Goal: Find specific page/section: Find specific page/section

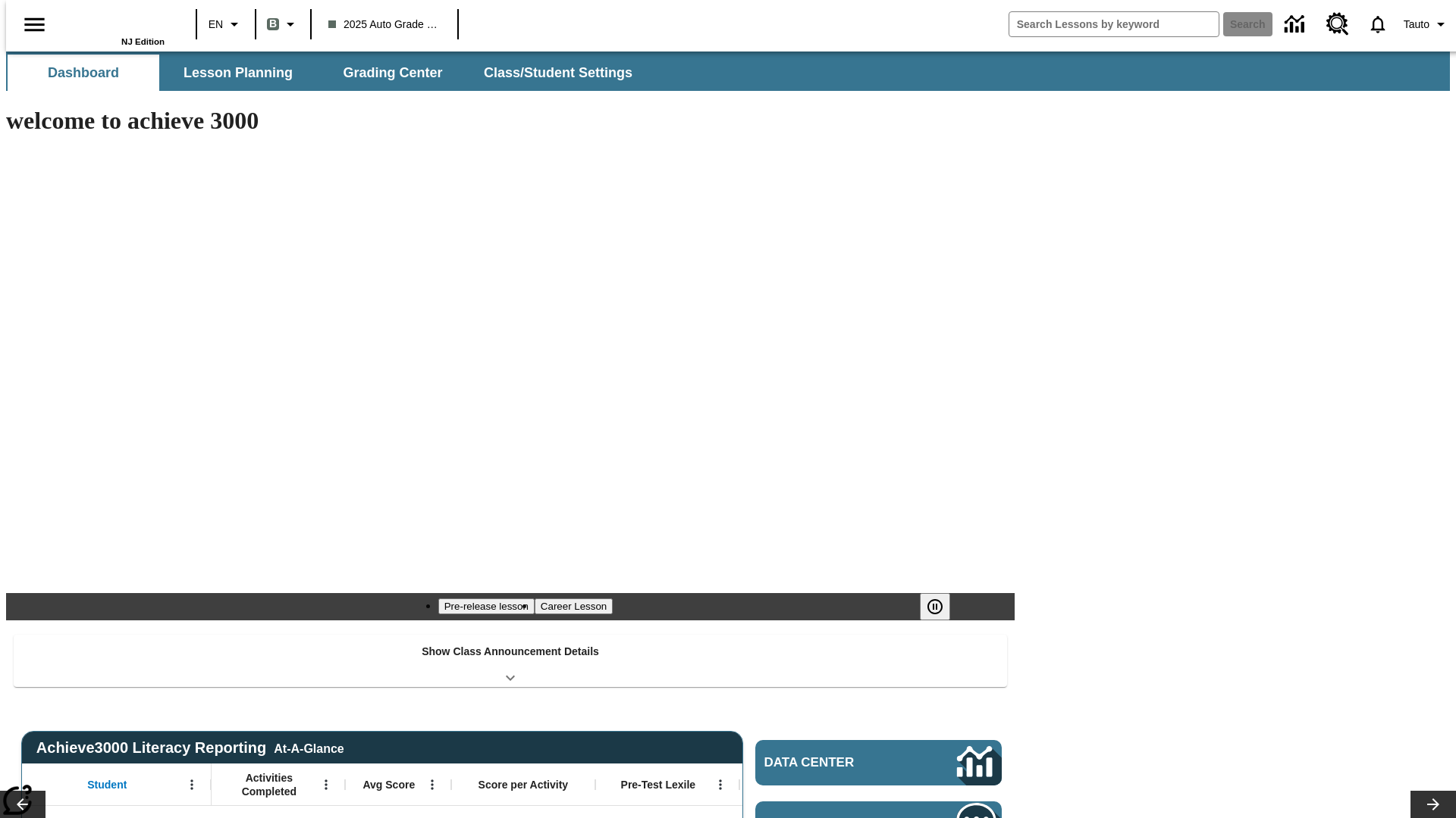
type input "-1"
click at [232, 73] on button "Lesson Planning" at bounding box center [238, 72] width 151 height 36
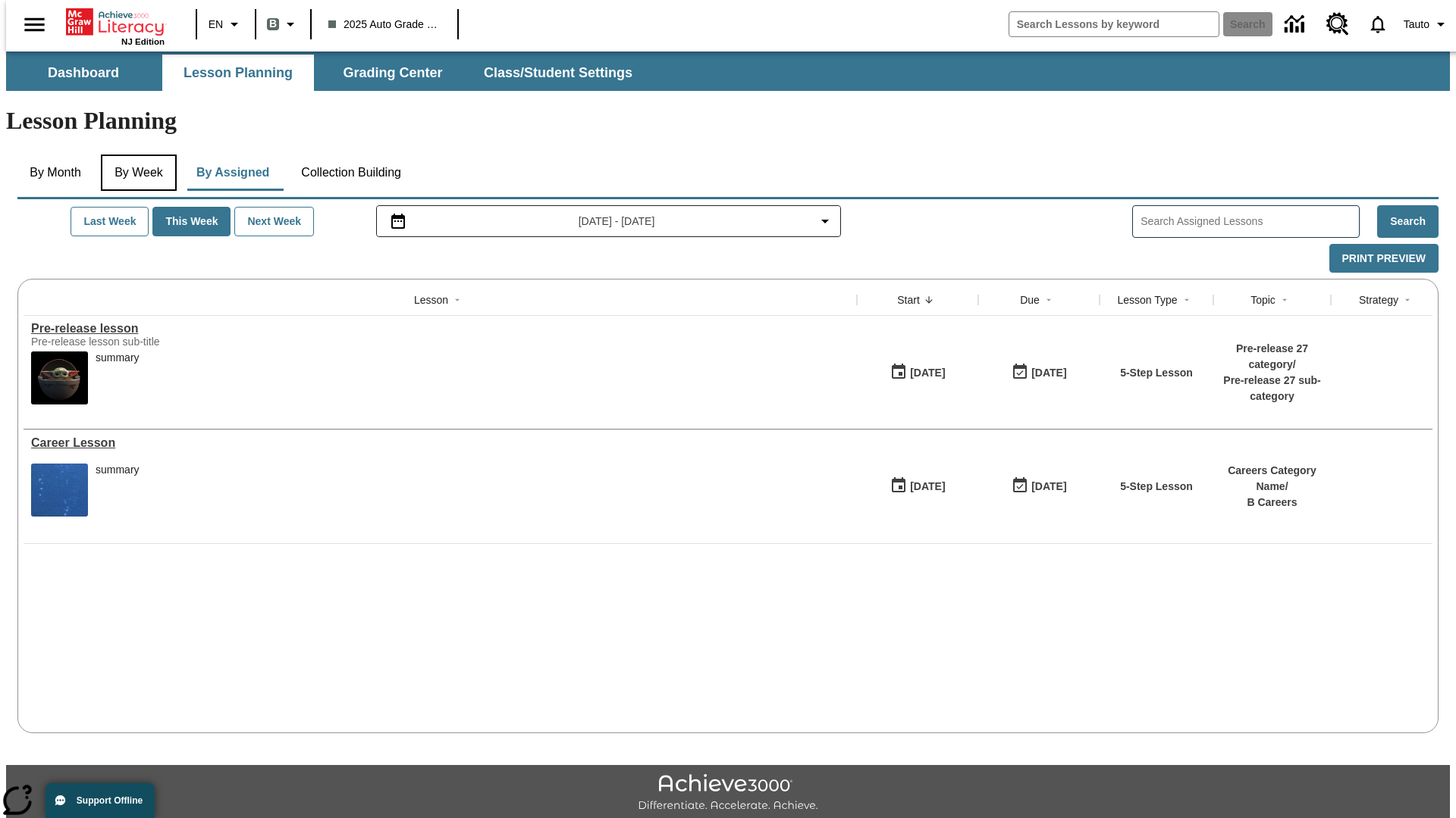
click at [135, 155] on button "By Week" at bounding box center [139, 172] width 76 height 36
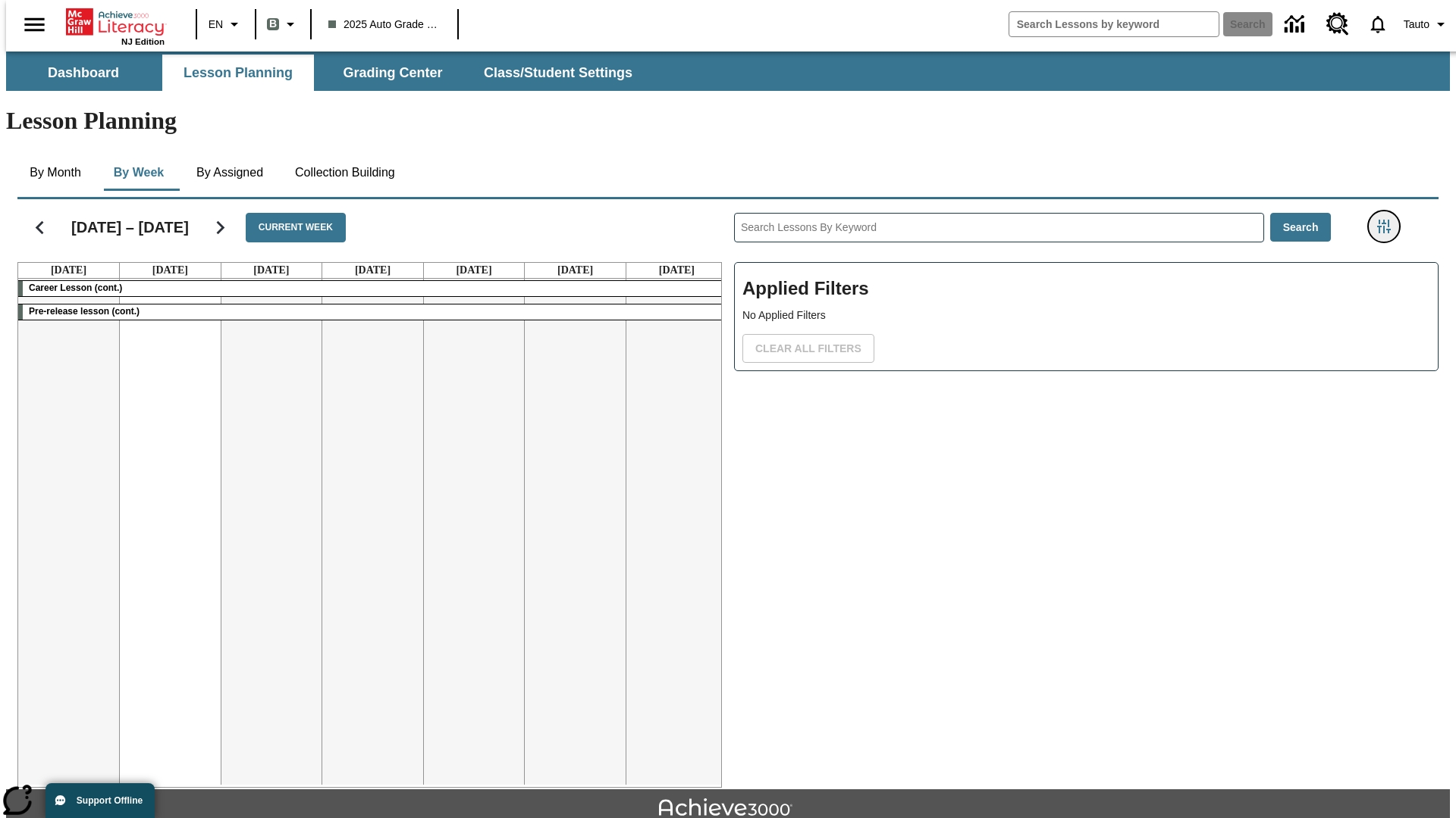
click at [1388, 219] on icon "Filters Side menu" at bounding box center [1384, 226] width 13 height 13
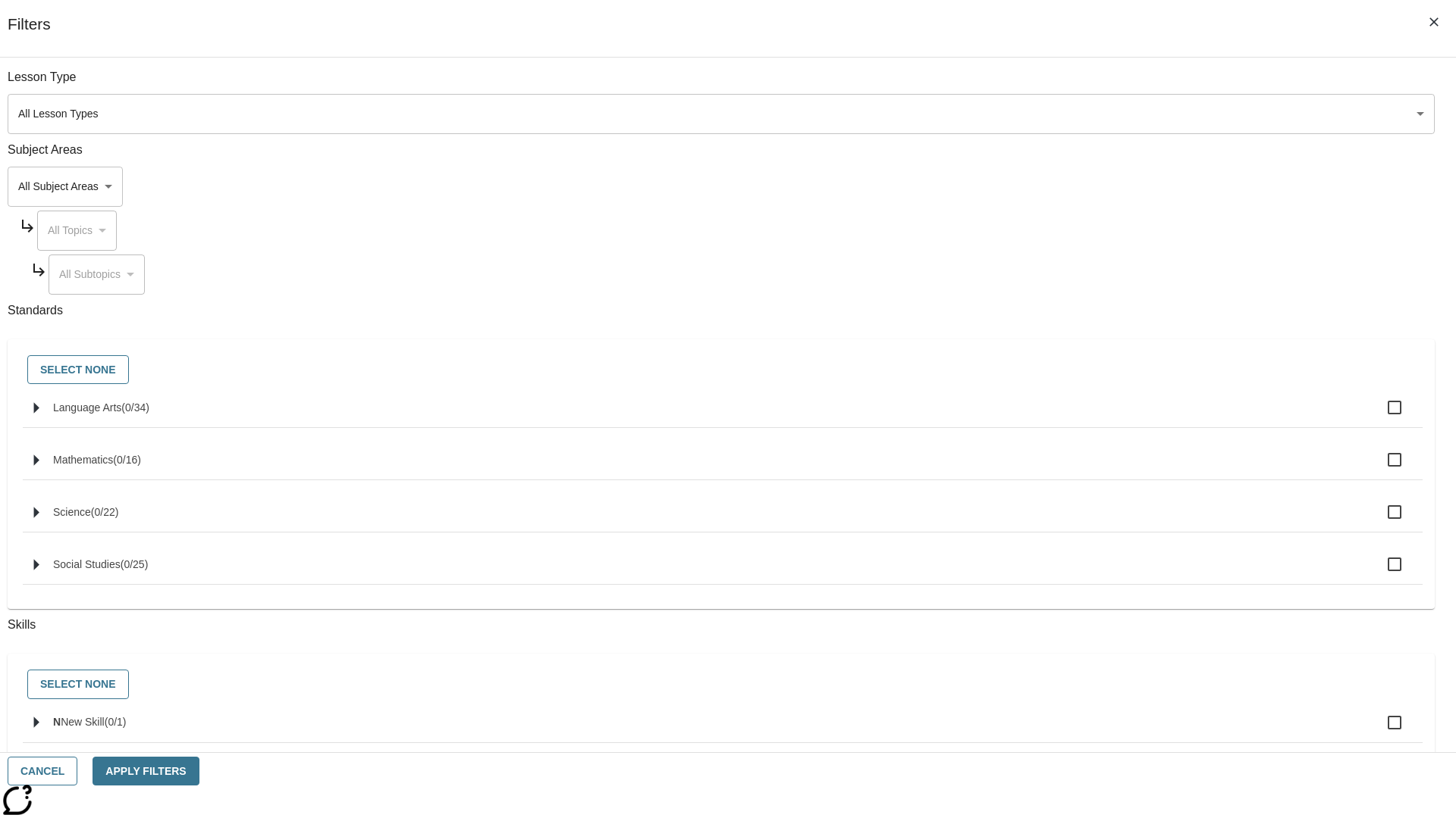
click at [1092, 113] on body "Skip to main content NJ Edition EN B 2025 Auto Grade 1 B Search 0 Tauto Dashboa…" at bounding box center [728, 469] width 1443 height 836
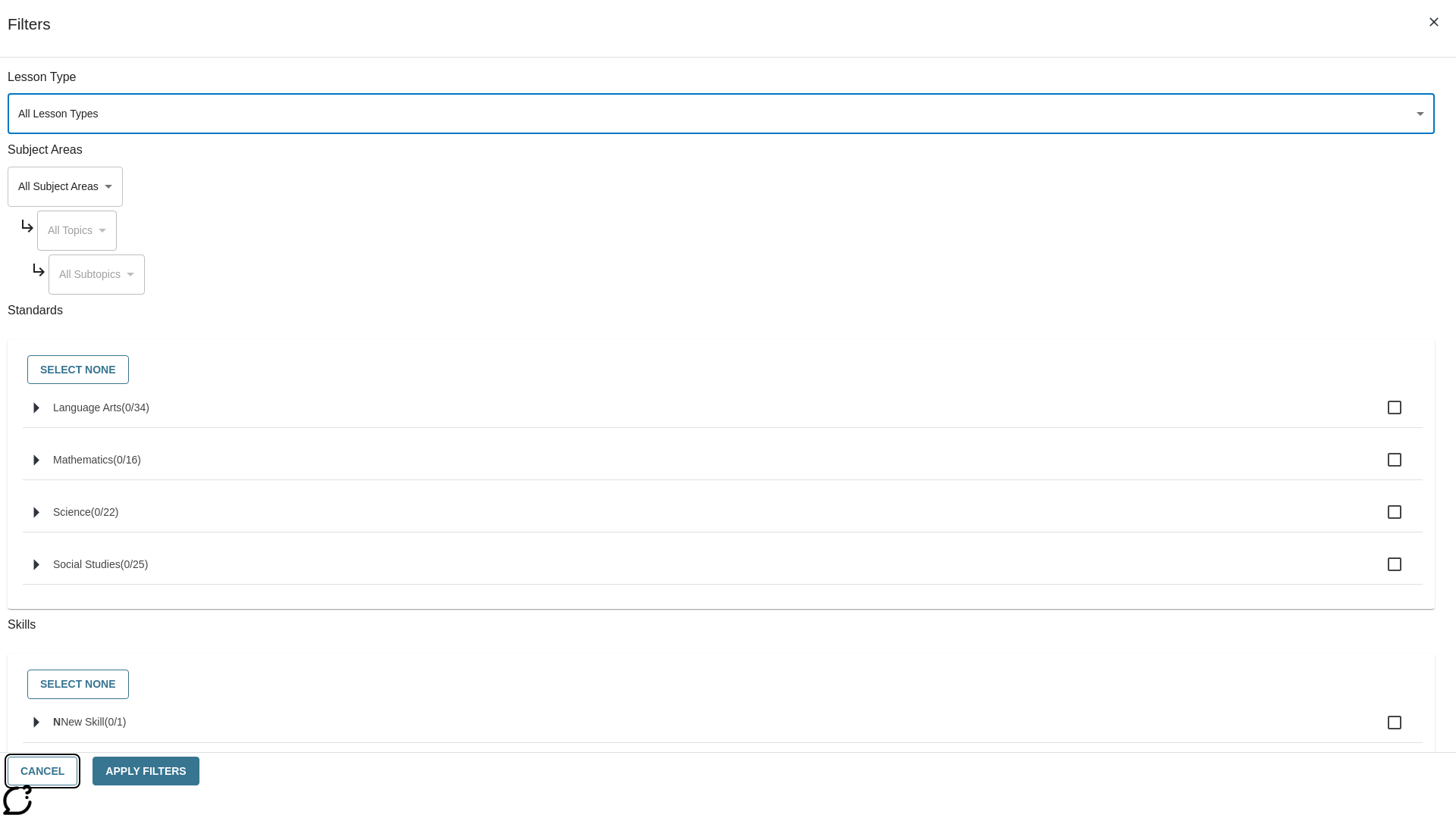
click at [77, 772] on button "Cancel" at bounding box center [42, 771] width 70 height 29
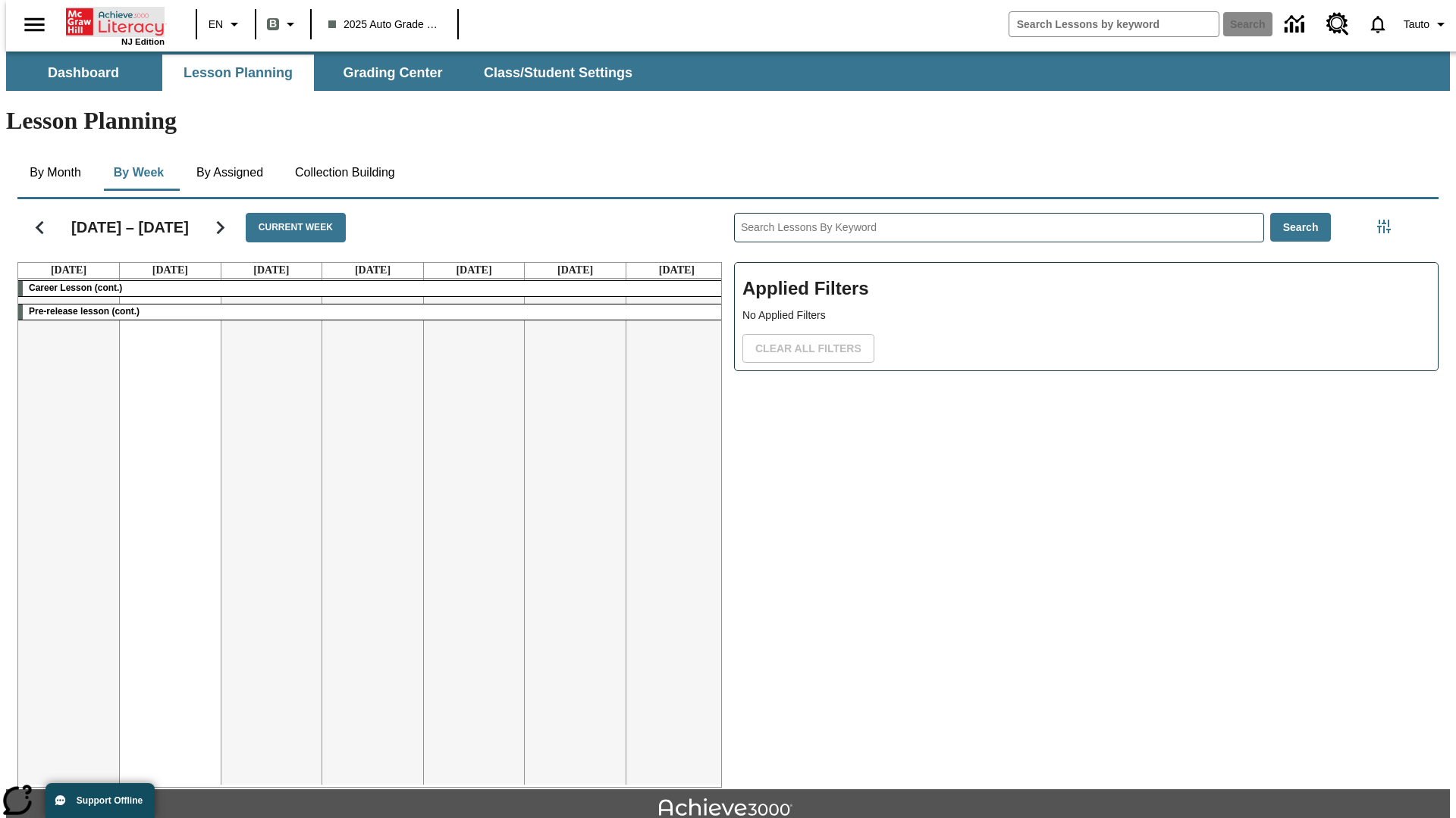
click at [109, 20] on icon "Home" at bounding box center [116, 22] width 101 height 30
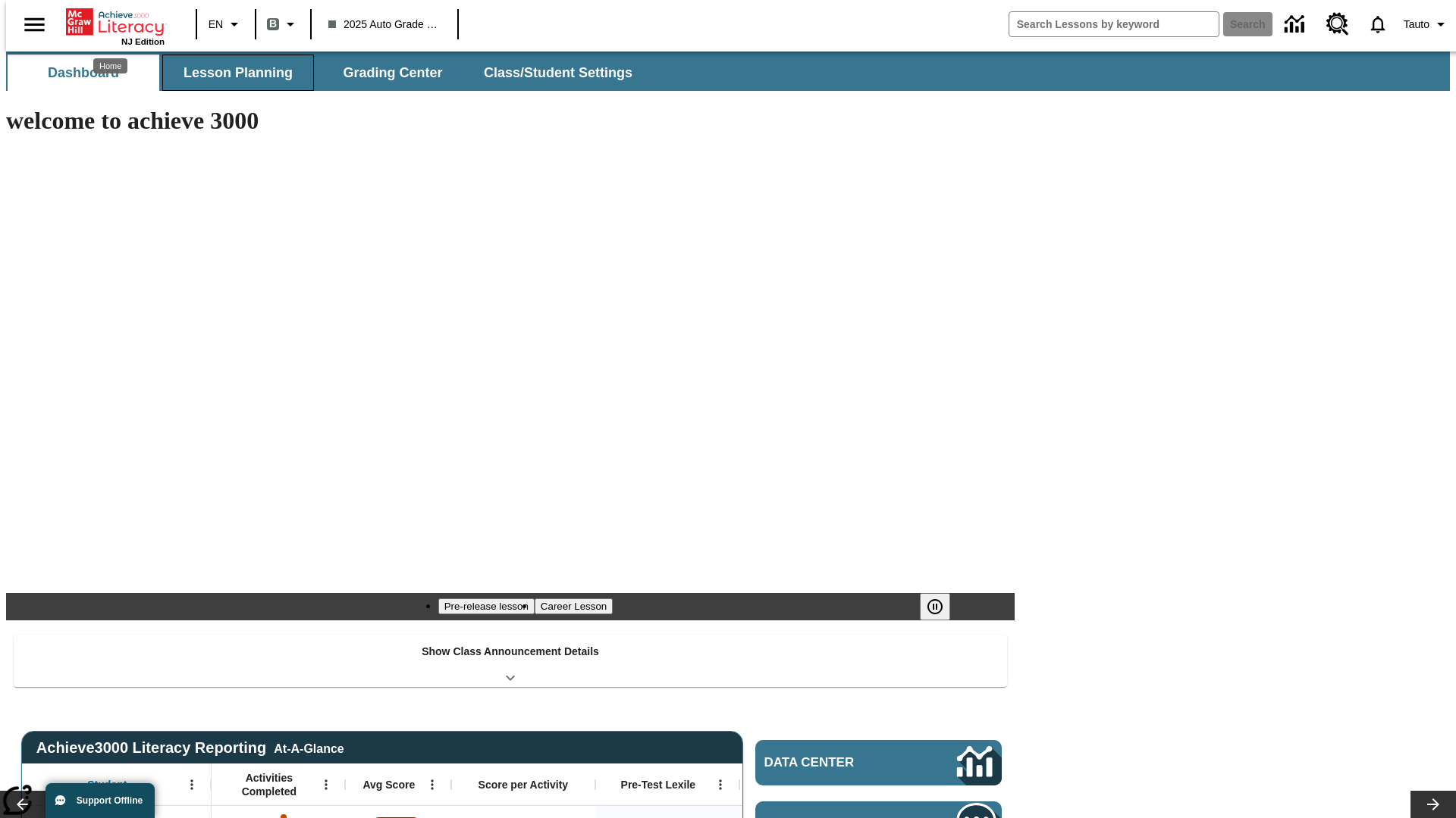
click at [232, 73] on button "Lesson Planning" at bounding box center [238, 72] width 151 height 36
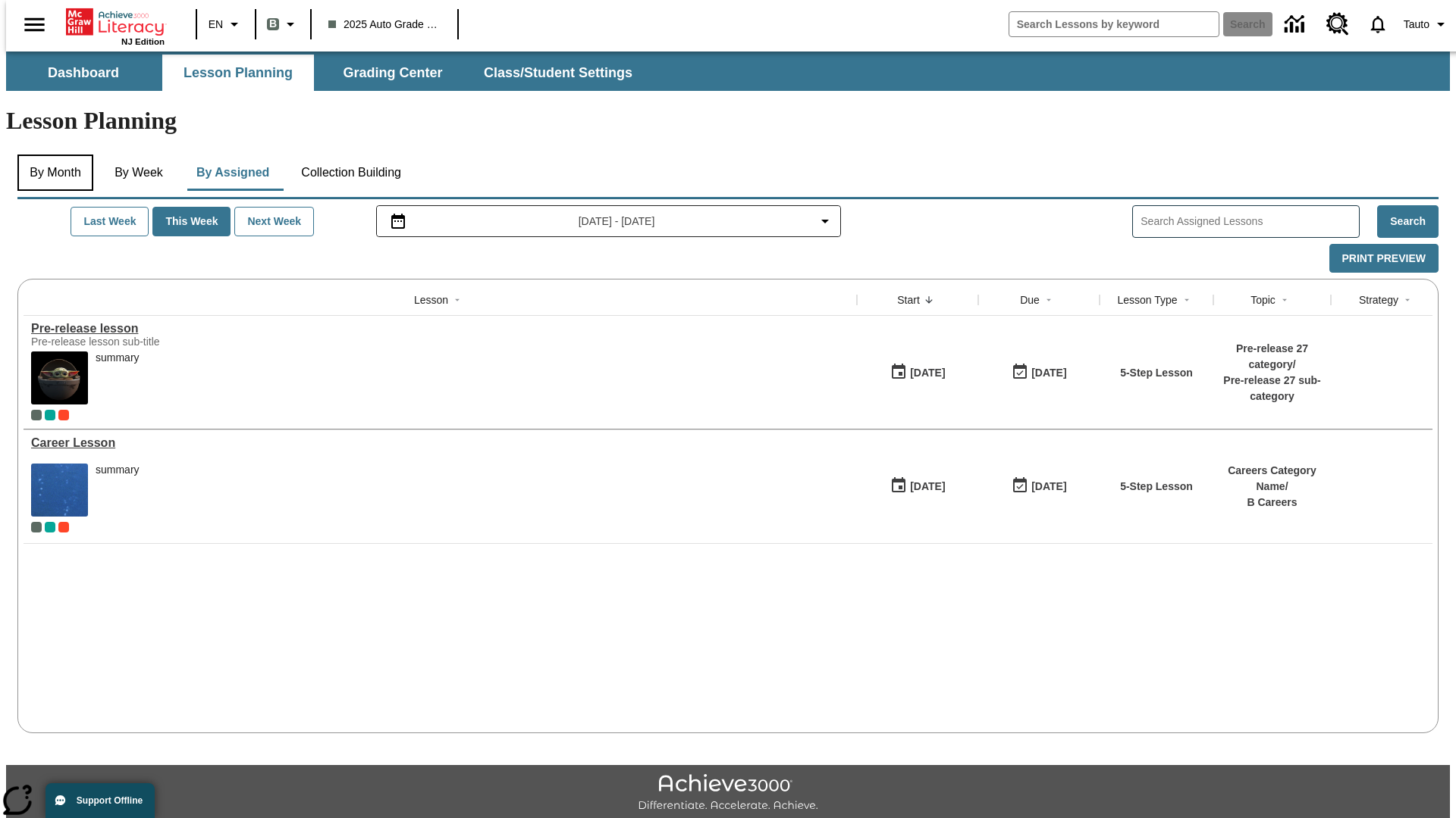
click at [50, 155] on button "By Month" at bounding box center [56, 172] width 76 height 36
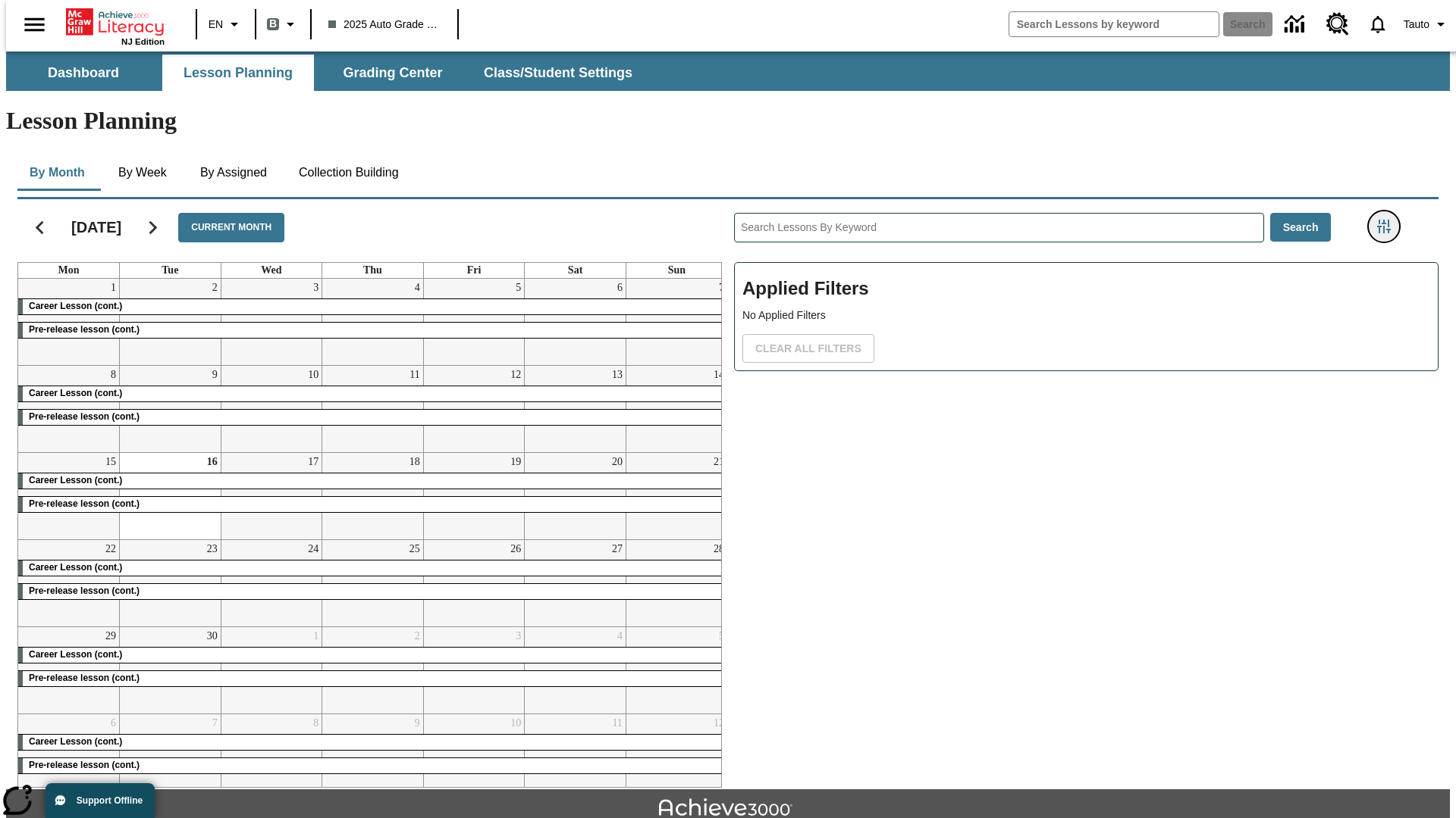
click at [1388, 219] on icon "Filters Side menu" at bounding box center [1384, 226] width 13 height 13
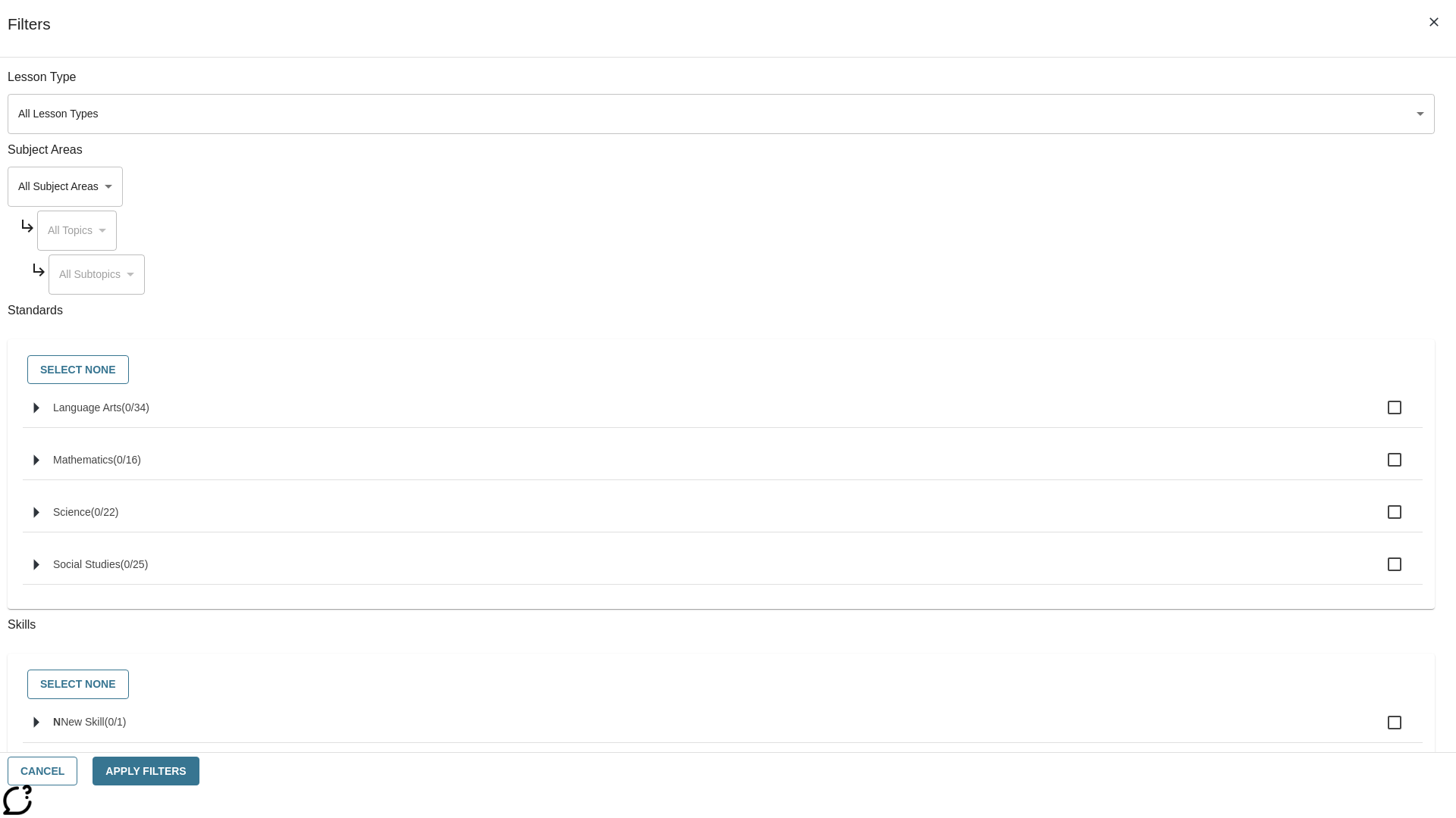
click at [1092, 113] on body "Skip to main content NJ Edition EN B 2025 Auto Grade 1 B Search 0 Tauto Dashboa…" at bounding box center [728, 469] width 1443 height 836
